Goal: Check status: Check status

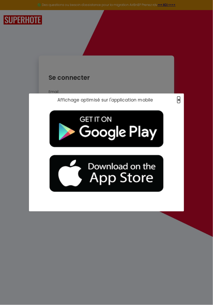
click at [180, 100] on span "×" at bounding box center [178, 100] width 3 height 6
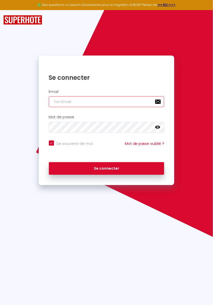
click at [76, 101] on input "email" at bounding box center [107, 101] width 116 height 11
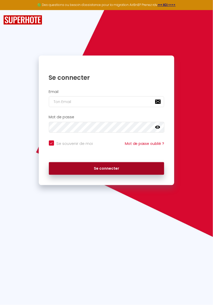
click at [104, 168] on button "Se connecter" at bounding box center [107, 168] width 116 height 13
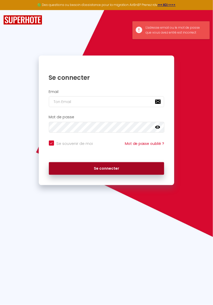
click at [120, 165] on button "Se connecter" at bounding box center [107, 168] width 116 height 13
checkbox input "true"
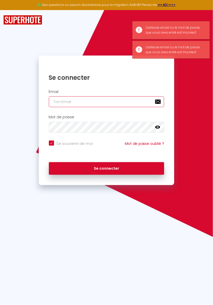
click at [99, 101] on input "email" at bounding box center [107, 101] width 116 height 11
type input "[EMAIL_ADDRESS][DOMAIN_NAME]"
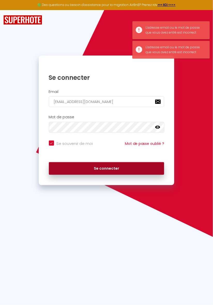
click at [114, 172] on button "Se connecter" at bounding box center [107, 168] width 116 height 13
checkbox input "true"
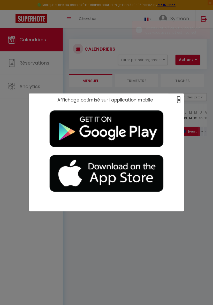
click at [179, 103] on span "×" at bounding box center [178, 100] width 3 height 6
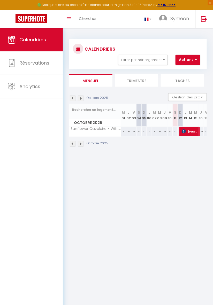
click at [70, 97] on img at bounding box center [73, 99] width 6 height 6
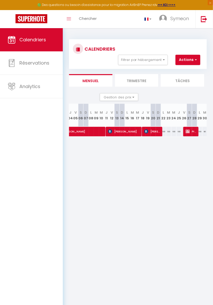
scroll to position [0, 69]
click at [153, 132] on span "[PERSON_NAME]" at bounding box center [152, 132] width 17 height 10
select select "OK"
select select "0"
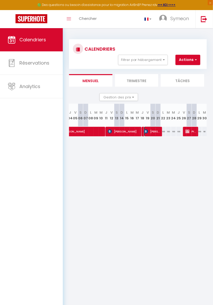
select select "0"
select select "1"
select select
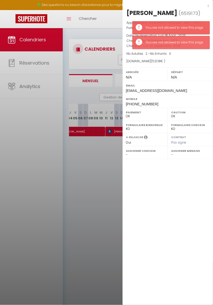
scroll to position [2, 0]
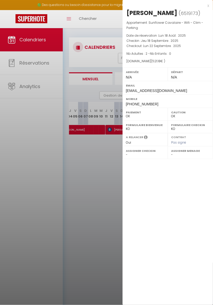
click at [172, 202] on div "x [PERSON_NAME] ( 6519173 ) Appartement : Sunflower Cavalaire - Wifi - Clim - P…" at bounding box center [168, 152] width 91 height 305
click at [107, 174] on div at bounding box center [106, 152] width 213 height 305
